Goal: Transaction & Acquisition: Book appointment/travel/reservation

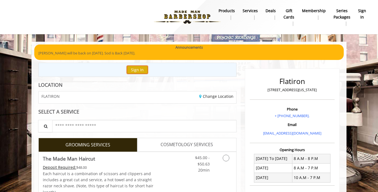
click at [138, 69] on button "Sign In" at bounding box center [137, 70] width 21 height 8
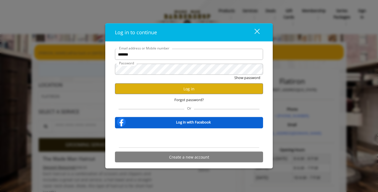
click at [142, 54] on input "*******" at bounding box center [189, 54] width 148 height 11
type input "**********"
click at [180, 89] on button "Log in" at bounding box center [189, 88] width 148 height 11
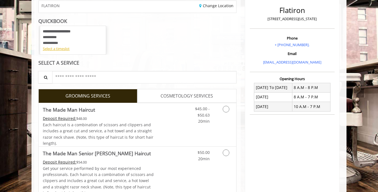
scroll to position [71, 0]
click at [190, 110] on link "$45.00 - $50.63 20min" at bounding box center [198, 113] width 23 height 21
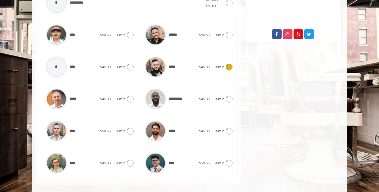
scroll to position [235, 0]
click at [227, 161] on icon at bounding box center [229, 163] width 7 height 7
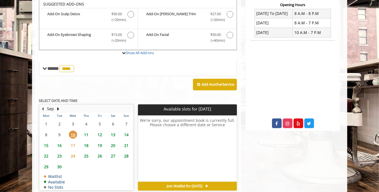
scroll to position [144, 0]
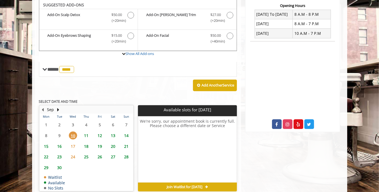
click at [83, 135] on span "11" at bounding box center [86, 135] width 8 height 8
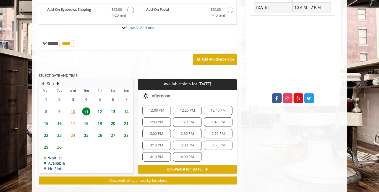
scroll to position [178, 0]
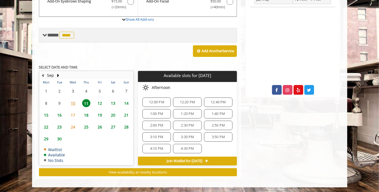
click at [70, 39] on span "****" at bounding box center [66, 35] width 15 height 7
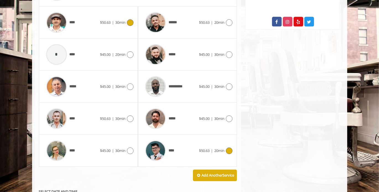
scroll to position [247, 0]
click at [125, 86] on span "30min" at bounding box center [120, 86] width 10 height 5
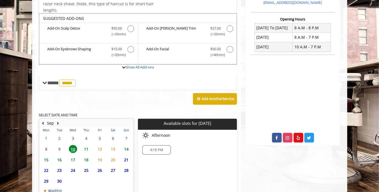
scroll to position [133, 0]
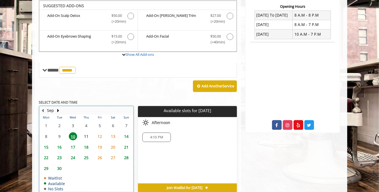
click at [85, 145] on td "18" at bounding box center [86, 147] width 13 height 11
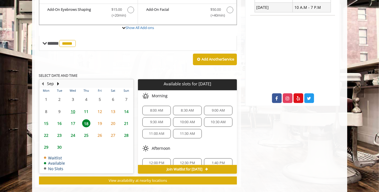
scroll to position [178, 0]
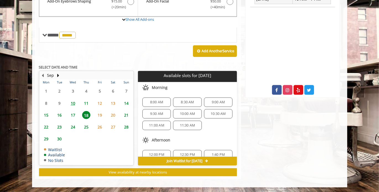
click at [86, 102] on span "11" at bounding box center [86, 103] width 8 height 8
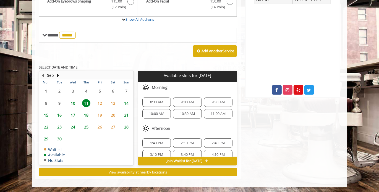
click at [218, 114] on span "11:00 AM" at bounding box center [218, 114] width 15 height 4
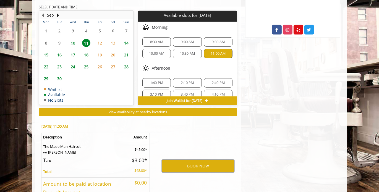
scroll to position [239, 0]
click at [190, 168] on button "BOOK NOW" at bounding box center [198, 166] width 72 height 13
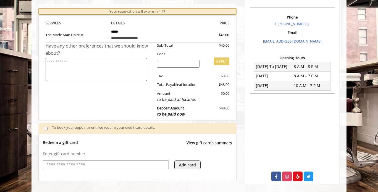
scroll to position [185, 0]
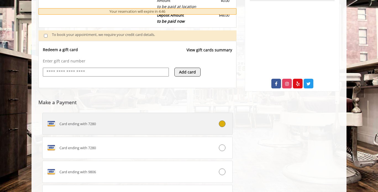
drag, startPoint x: 45, startPoint y: 130, endPoint x: 191, endPoint y: 127, distance: 146.2
click at [191, 127] on label "Card ending with 7280" at bounding box center [137, 124] width 190 height 22
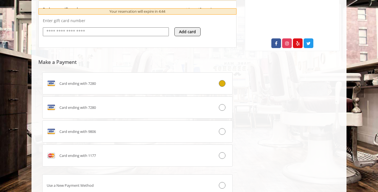
scroll to position [226, 0]
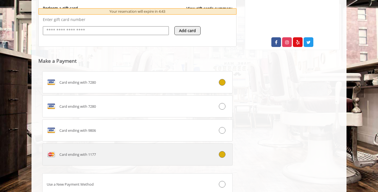
click at [222, 157] on icon at bounding box center [222, 154] width 7 height 7
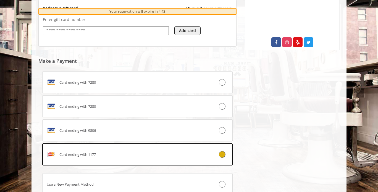
scroll to position [269, 0]
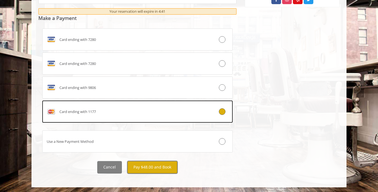
click at [160, 166] on button "Pay $48.00 and Book" at bounding box center [152, 167] width 50 height 12
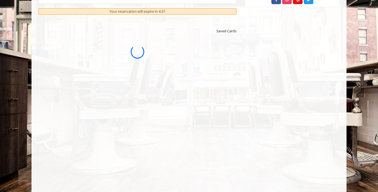
scroll to position [0, 0]
